Goal: Task Accomplishment & Management: Manage account settings

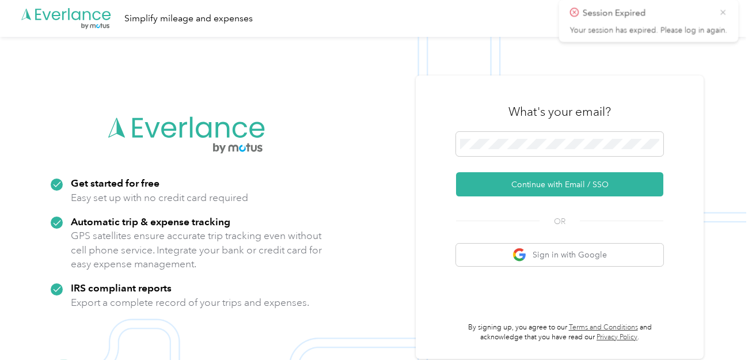
drag, startPoint x: 723, startPoint y: 20, endPoint x: 624, endPoint y: 86, distance: 119.5
click at [722, 20] on icon at bounding box center [726, 22] width 9 height 10
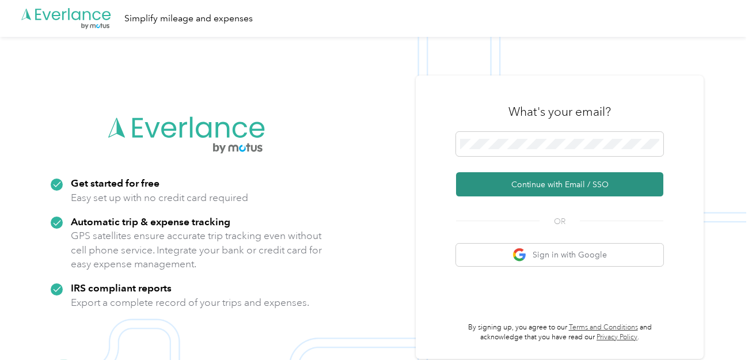
drag, startPoint x: 552, startPoint y: 182, endPoint x: 544, endPoint y: 189, distance: 11.1
click at [552, 183] on button "Continue with Email / SSO" at bounding box center [559, 184] width 207 height 24
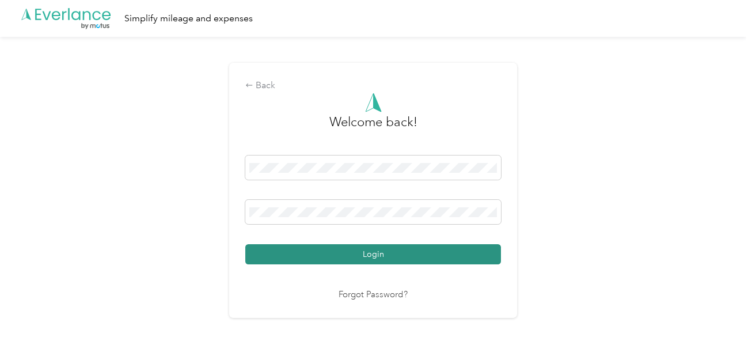
click at [354, 257] on button "Login" at bounding box center [373, 254] width 256 height 20
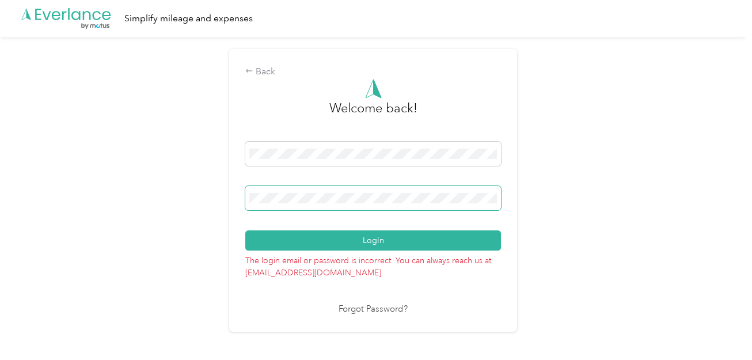
click at [0, 190] on div "Back Welcome back! Login The login email or password is incorrect. You can alwa…" at bounding box center [373, 195] width 746 height 317
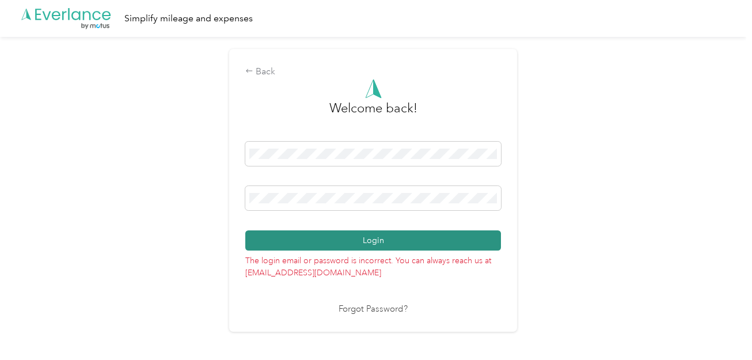
click at [390, 236] on button "Login" at bounding box center [373, 240] width 256 height 20
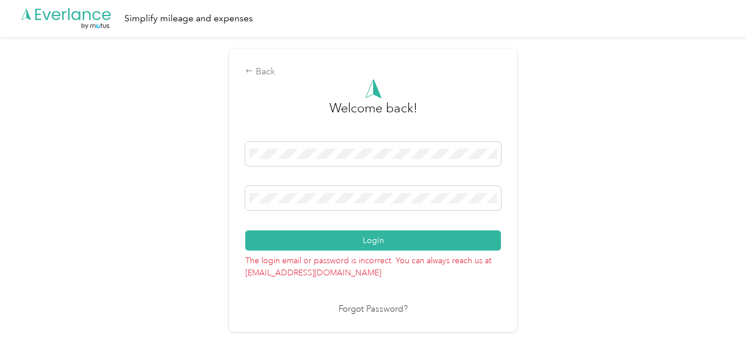
drag, startPoint x: 361, startPoint y: 192, endPoint x: 183, endPoint y: 211, distance: 178.9
click at [183, 211] on div "Back Welcome back! Login The login email or password is incorrect. You can alwa…" at bounding box center [373, 195] width 746 height 317
click at [212, 209] on div "Back Welcome back! Login The login email or password is incorrect. You can alwa…" at bounding box center [373, 195] width 746 height 317
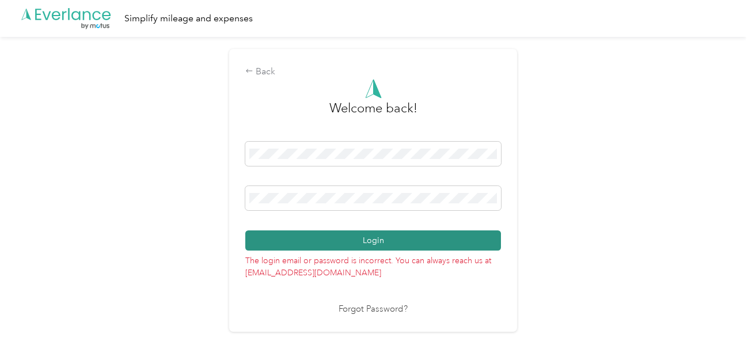
click at [363, 240] on button "Login" at bounding box center [373, 240] width 256 height 20
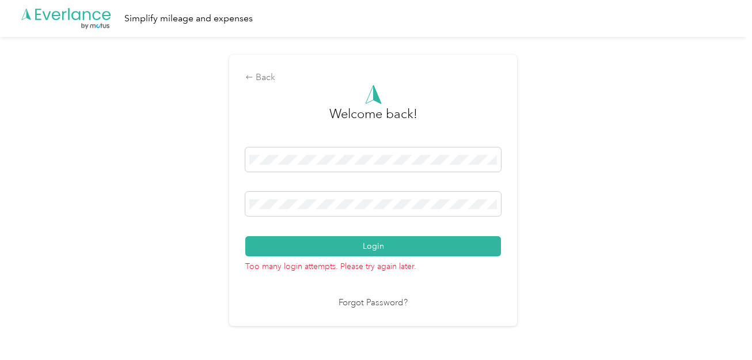
click at [380, 302] on link "Forgot Password?" at bounding box center [373, 303] width 69 height 13
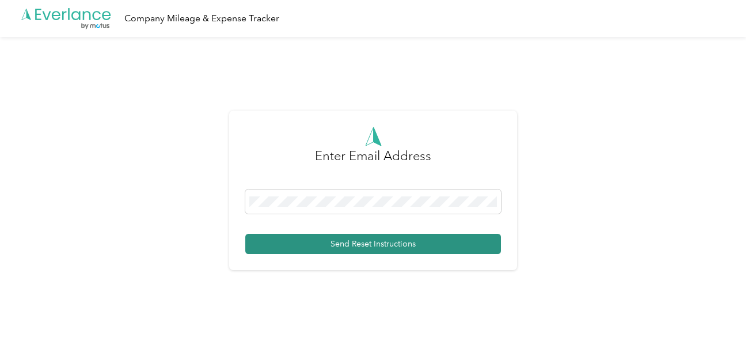
click at [345, 241] on button "Send Reset Instructions" at bounding box center [373, 244] width 256 height 20
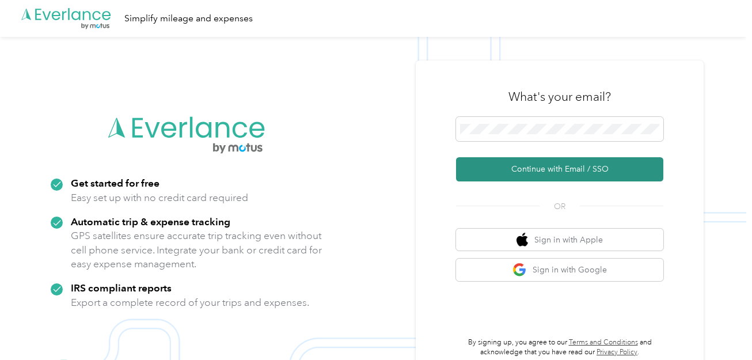
click at [583, 166] on button "Continue with Email / SSO" at bounding box center [559, 169] width 207 height 24
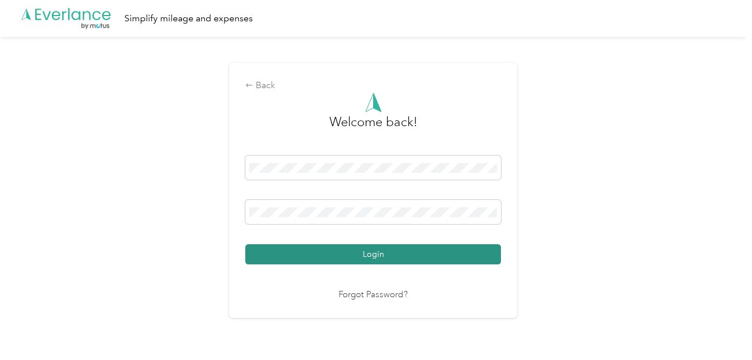
click at [390, 249] on button "Login" at bounding box center [373, 254] width 256 height 20
